Goal: Use online tool/utility: Utilize a website feature to perform a specific function

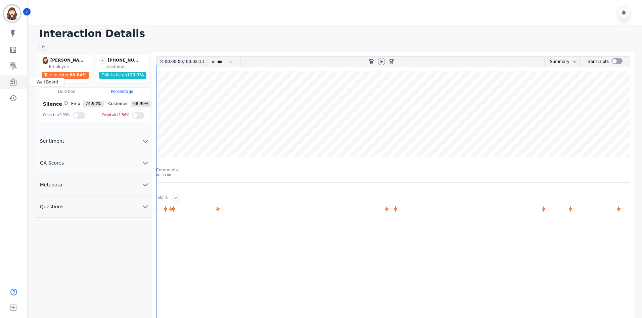
click at [15, 78] on icon "Sidebar" at bounding box center [13, 82] width 8 height 8
